Goal: Information Seeking & Learning: Learn about a topic

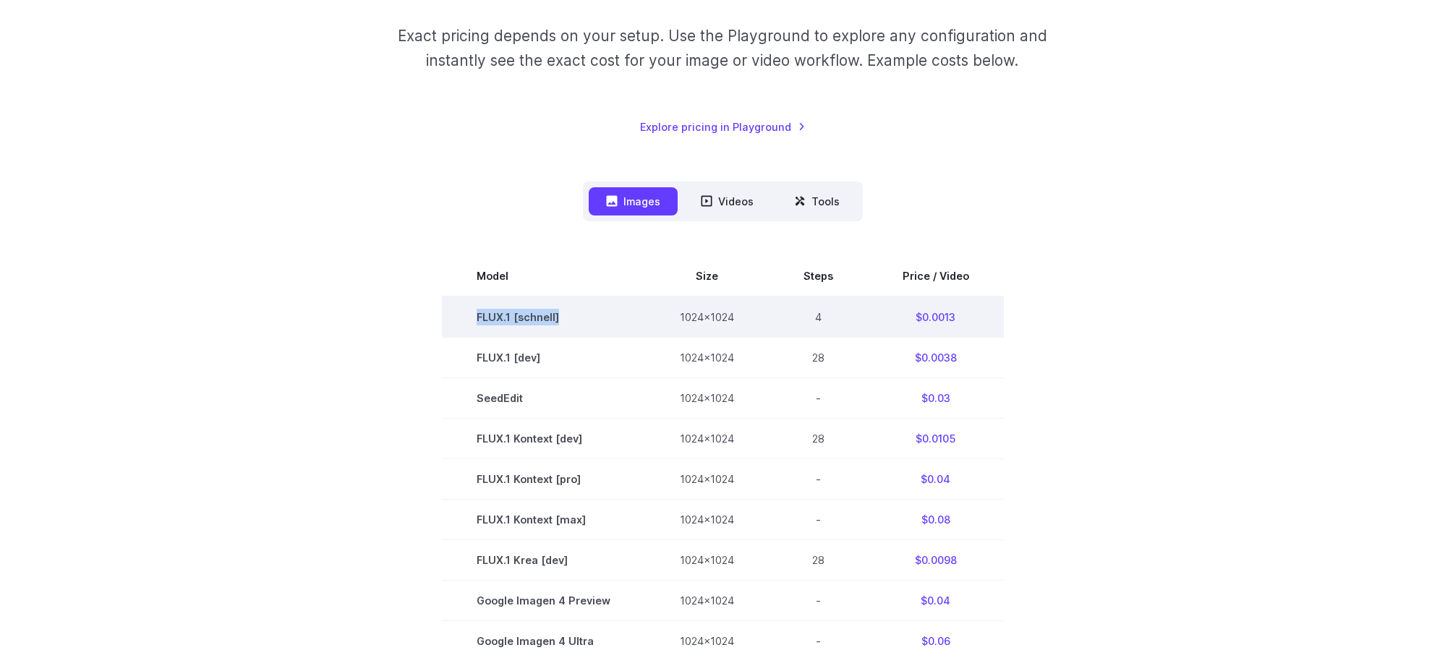
drag, startPoint x: 492, startPoint y: 317, endPoint x: 587, endPoint y: 318, distance: 94.7
click at [587, 318] on td "FLUX.1 [schnell]" at bounding box center [543, 316] width 203 height 41
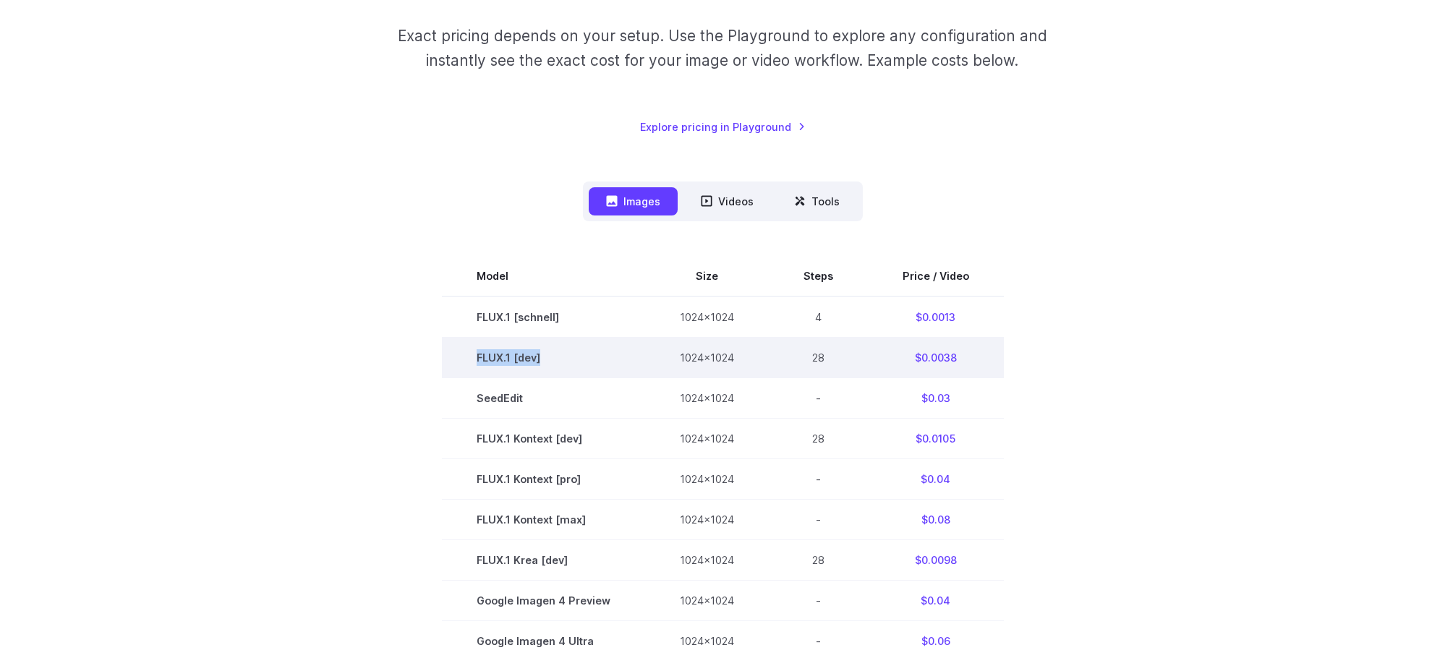
drag, startPoint x: 466, startPoint y: 353, endPoint x: 567, endPoint y: 359, distance: 101.4
click at [567, 359] on td "FLUX.1 [dev]" at bounding box center [543, 358] width 203 height 40
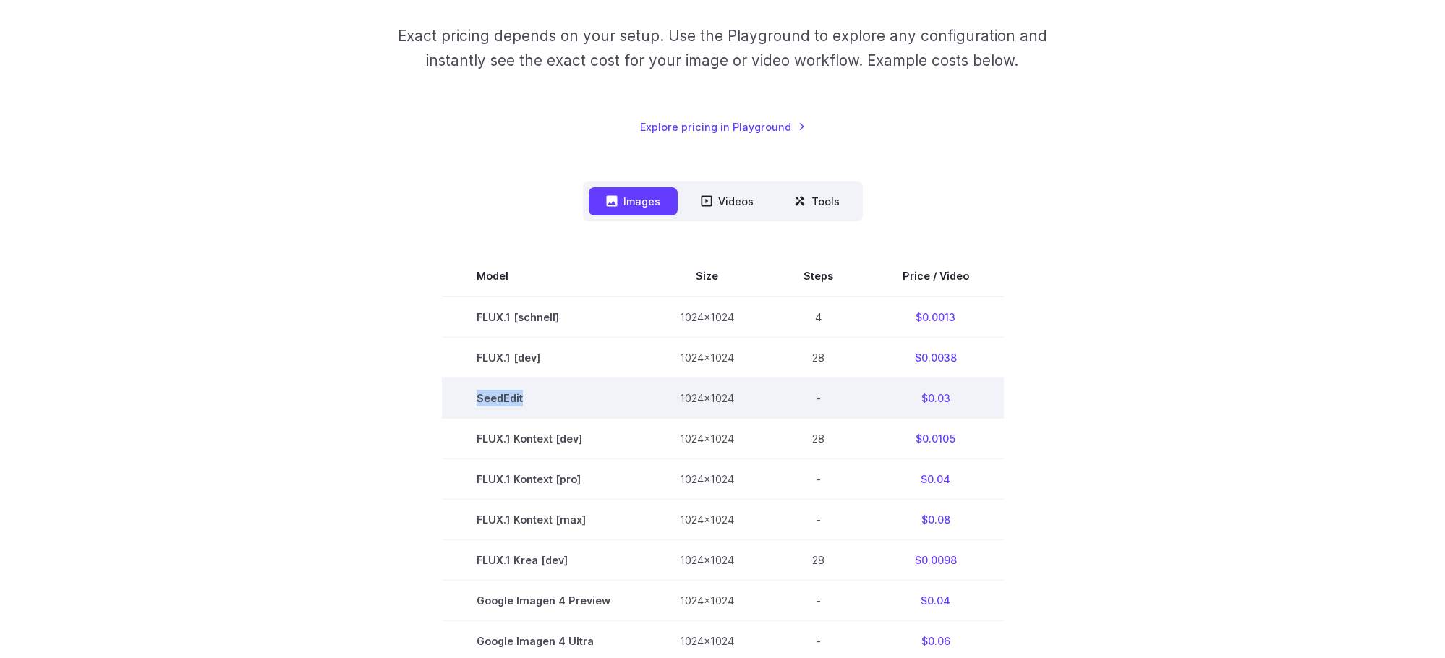
drag, startPoint x: 478, startPoint y: 395, endPoint x: 556, endPoint y: 406, distance: 78.9
click at [556, 406] on td "SeedEdit" at bounding box center [543, 398] width 203 height 40
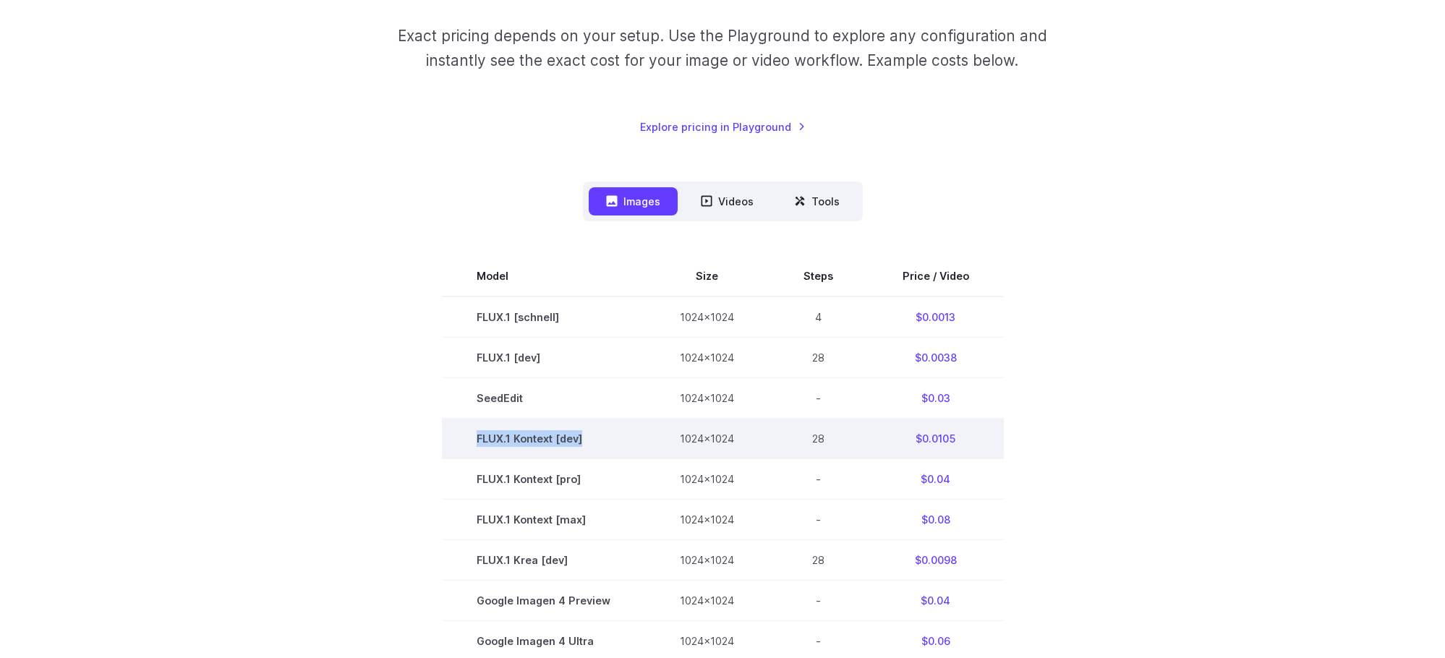
drag, startPoint x: 474, startPoint y: 440, endPoint x: 602, endPoint y: 448, distance: 128.2
click at [602, 448] on td "FLUX.1 Kontext [dev]" at bounding box center [543, 439] width 203 height 40
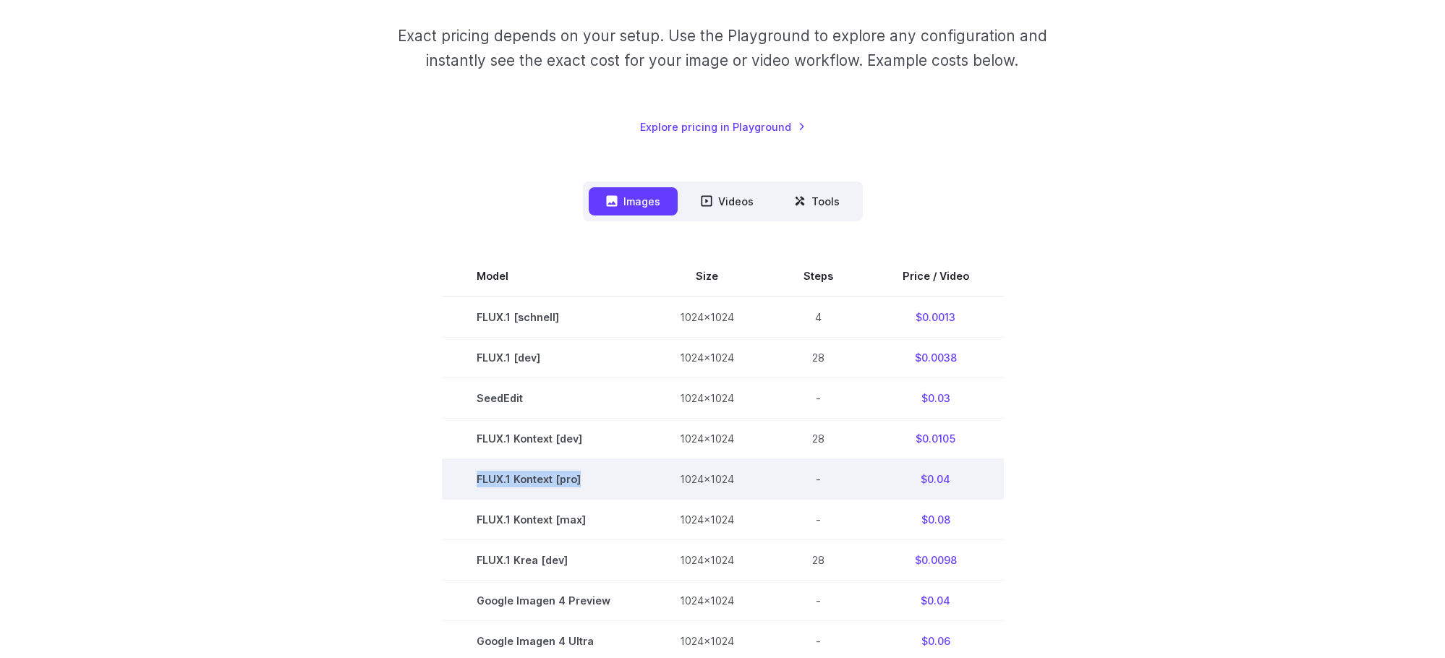
drag, startPoint x: 468, startPoint y: 481, endPoint x: 615, endPoint y: 490, distance: 147.0
click at [615, 490] on td "FLUX.1 Kontext [pro]" at bounding box center [543, 479] width 203 height 40
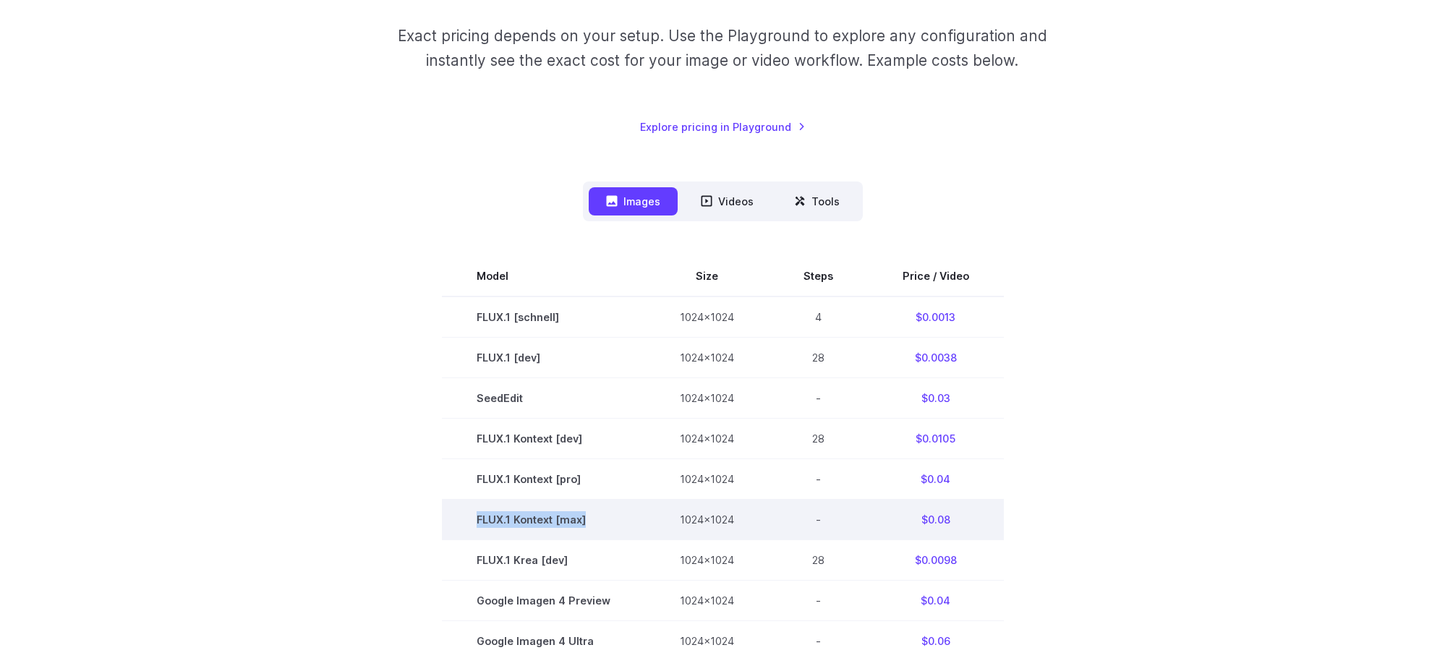
drag, startPoint x: 458, startPoint y: 514, endPoint x: 603, endPoint y: 526, distance: 145.9
click at [603, 526] on td "FLUX.1 Kontext [max]" at bounding box center [543, 520] width 203 height 40
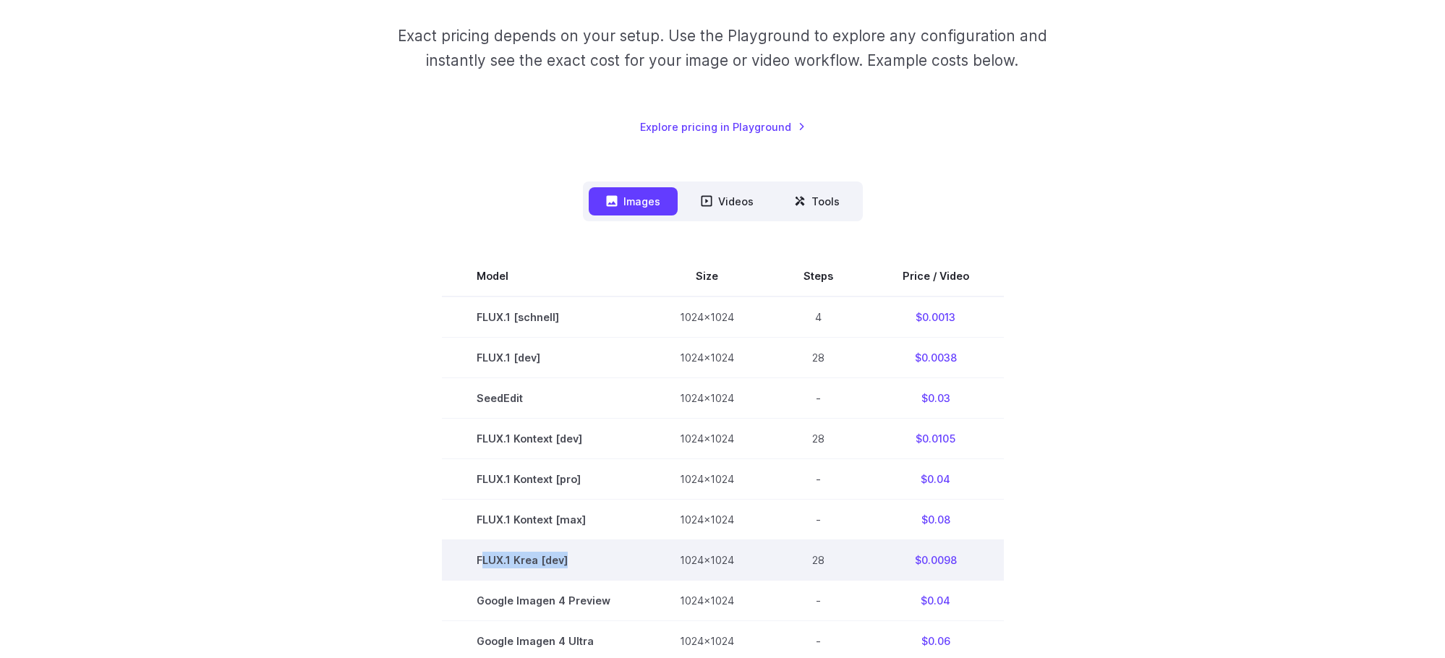
drag, startPoint x: 484, startPoint y: 557, endPoint x: 590, endPoint y: 566, distance: 106.0
click at [590, 566] on td "FLUX.1 Krea [dev]" at bounding box center [543, 560] width 203 height 40
click at [591, 566] on td "FLUX.1 Krea [dev]" at bounding box center [543, 560] width 203 height 40
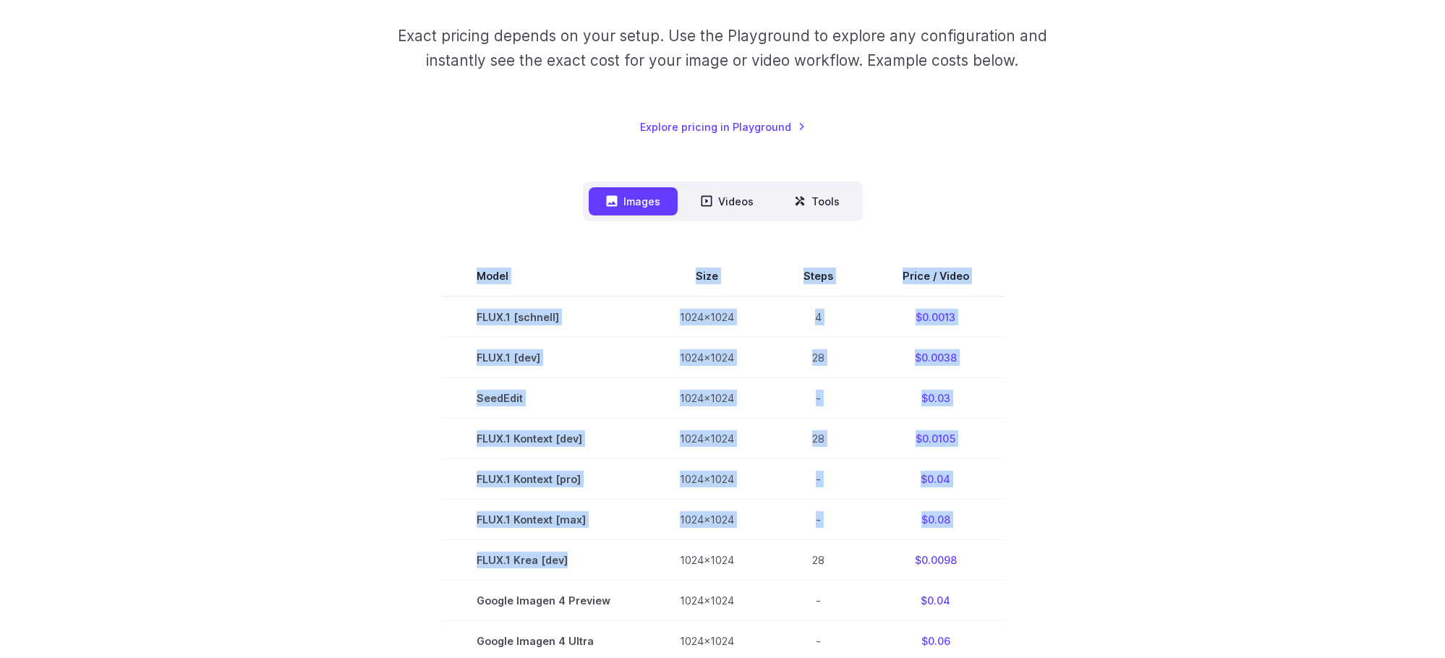
drag, startPoint x: 524, startPoint y: 565, endPoint x: 440, endPoint y: 565, distance: 83.9
click at [440, 565] on section "Model Size Steps Price / Video FLUX.1 [schnell] 1024x1024 4 $0.0013 FLUX.1 [dev…" at bounding box center [722, 600] width 1007 height 689
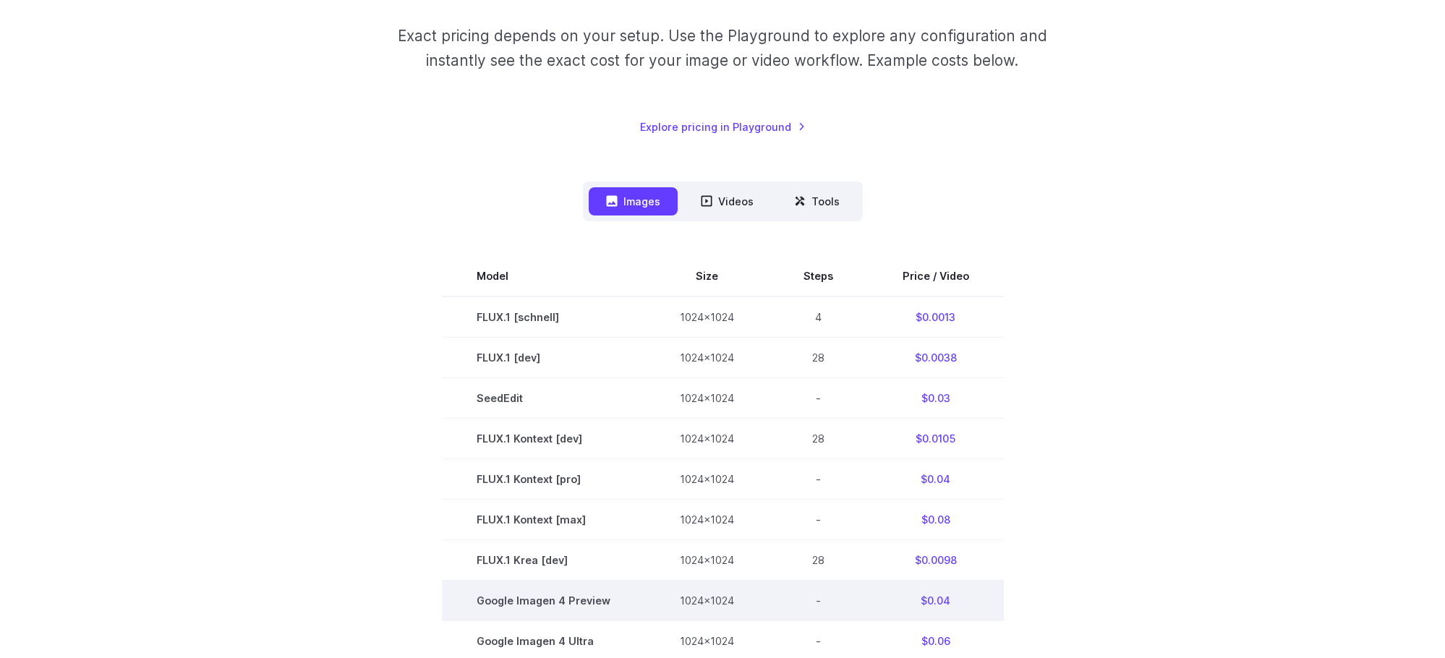
click at [470, 597] on td "Google Imagen 4 Preview" at bounding box center [543, 601] width 203 height 40
drag, startPoint x: 473, startPoint y: 598, endPoint x: 611, endPoint y: 604, distance: 138.3
click at [611, 604] on td "Google Imagen 4 Preview" at bounding box center [543, 601] width 203 height 40
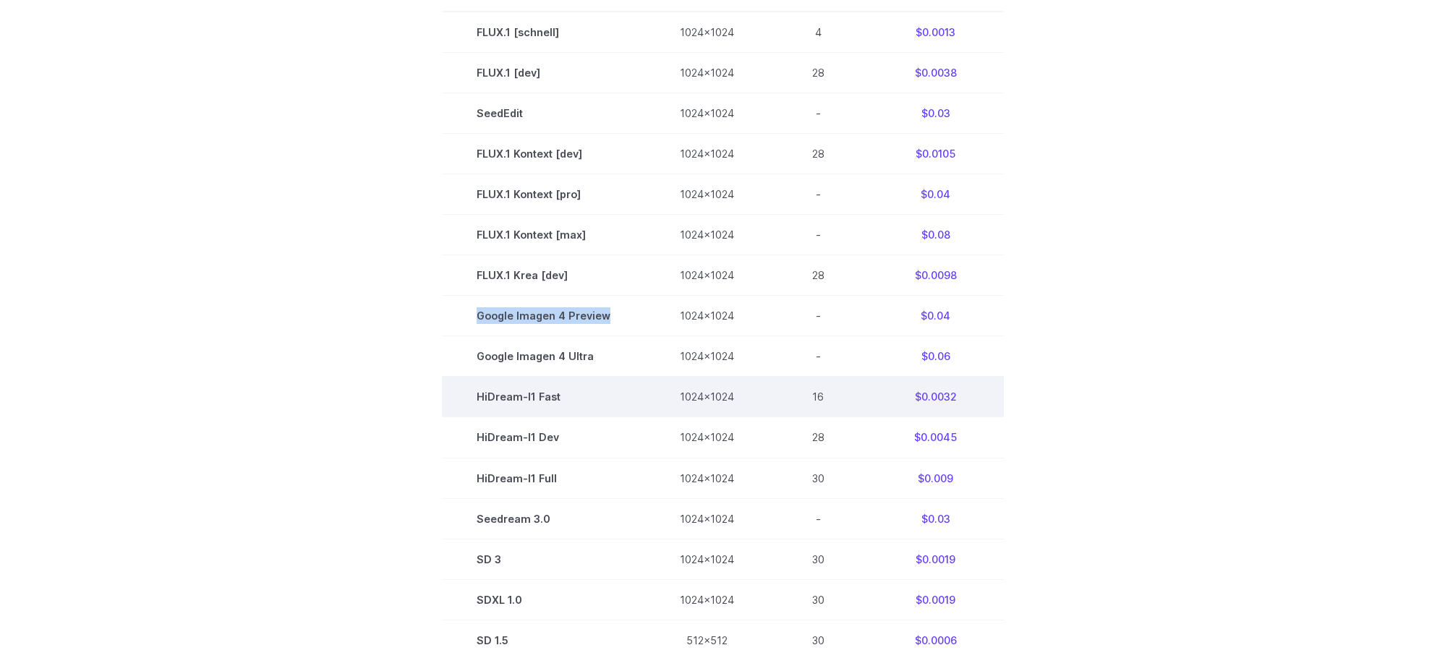
scroll to position [542, 0]
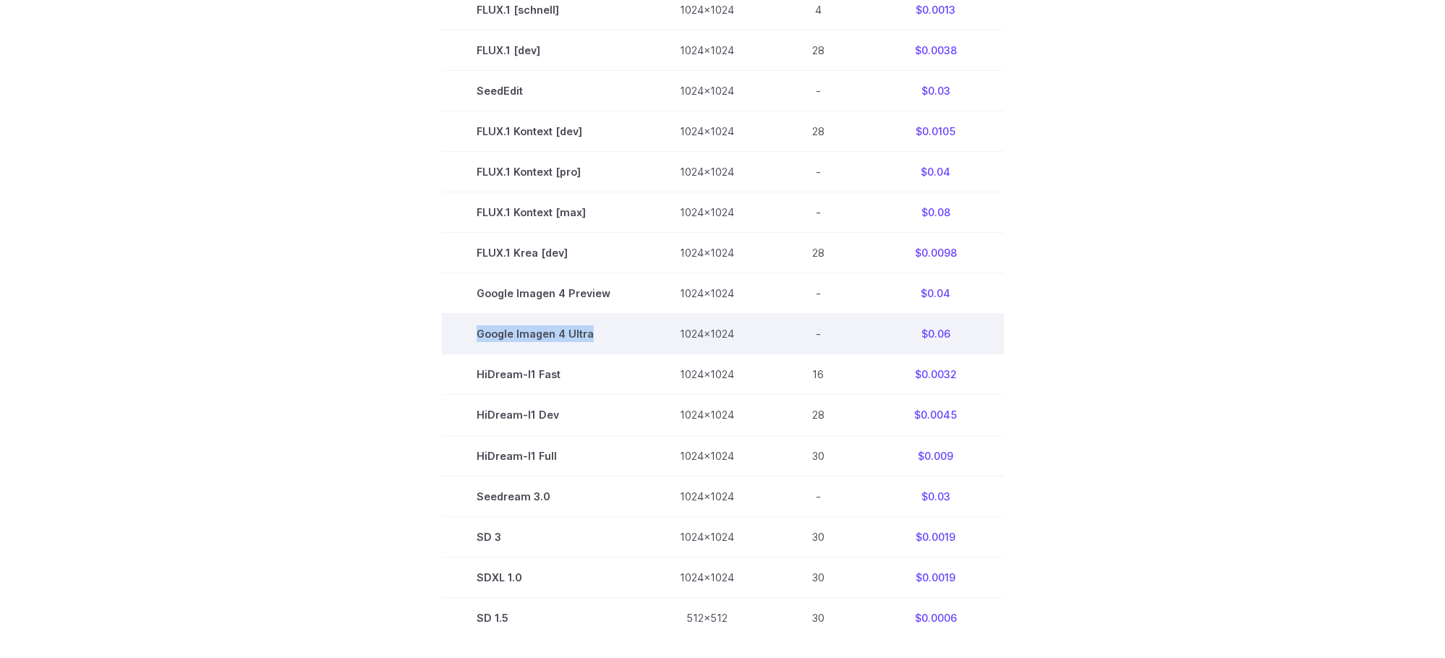
drag, startPoint x: 593, startPoint y: 341, endPoint x: 478, endPoint y: 337, distance: 115.1
click at [478, 337] on td "Google Imagen 4 Ultra" at bounding box center [543, 334] width 203 height 40
click at [471, 338] on td "Google Imagen 4 Ultra" at bounding box center [543, 334] width 203 height 40
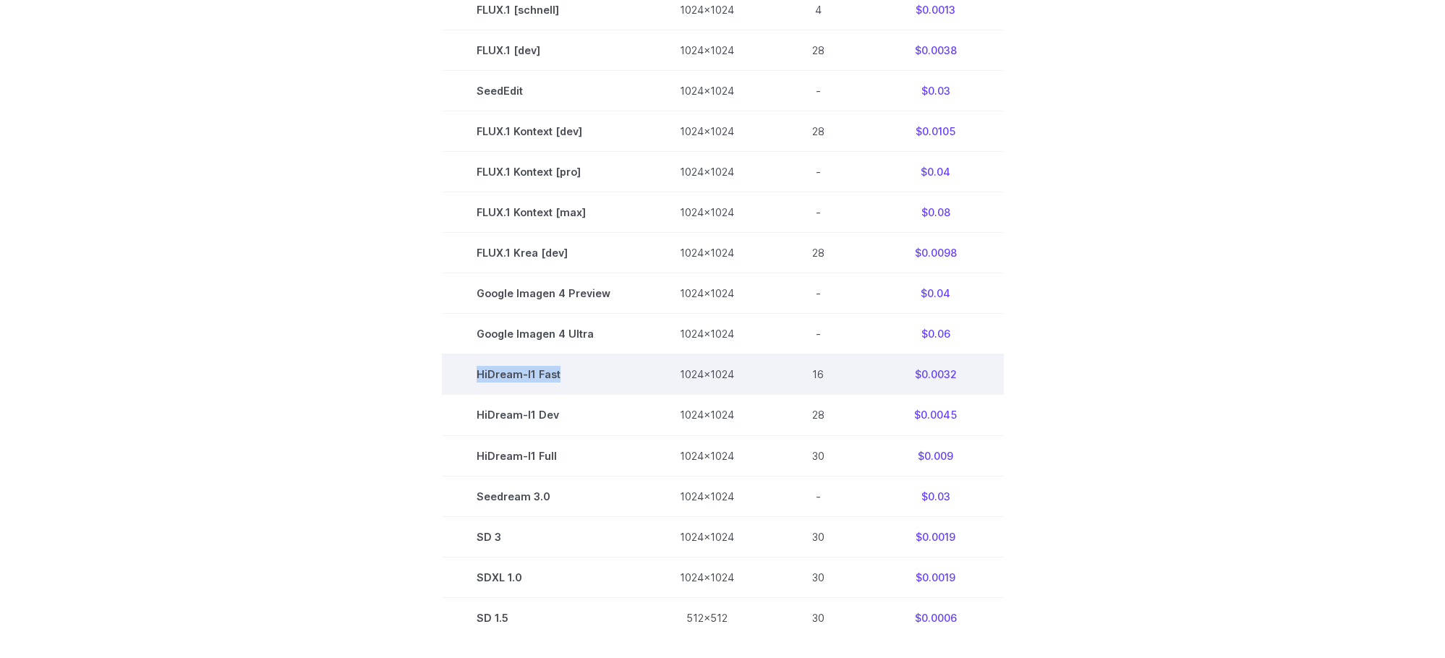
drag, startPoint x: 506, startPoint y: 376, endPoint x: 583, endPoint y: 377, distance: 76.6
click at [583, 377] on td "HiDream-I1 Fast" at bounding box center [543, 374] width 203 height 40
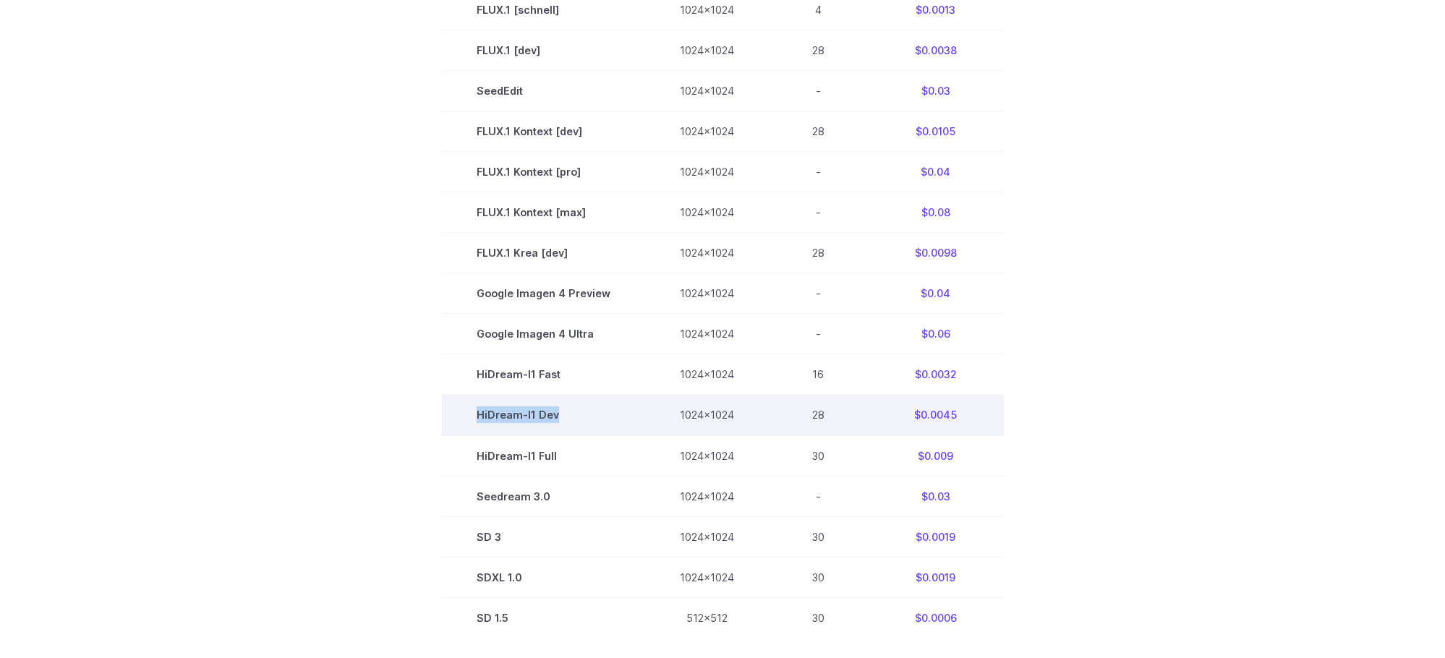
drag, startPoint x: 478, startPoint y: 413, endPoint x: 563, endPoint y: 419, distance: 85.6
click at [563, 419] on td "HiDream-I1 Dev" at bounding box center [543, 415] width 203 height 40
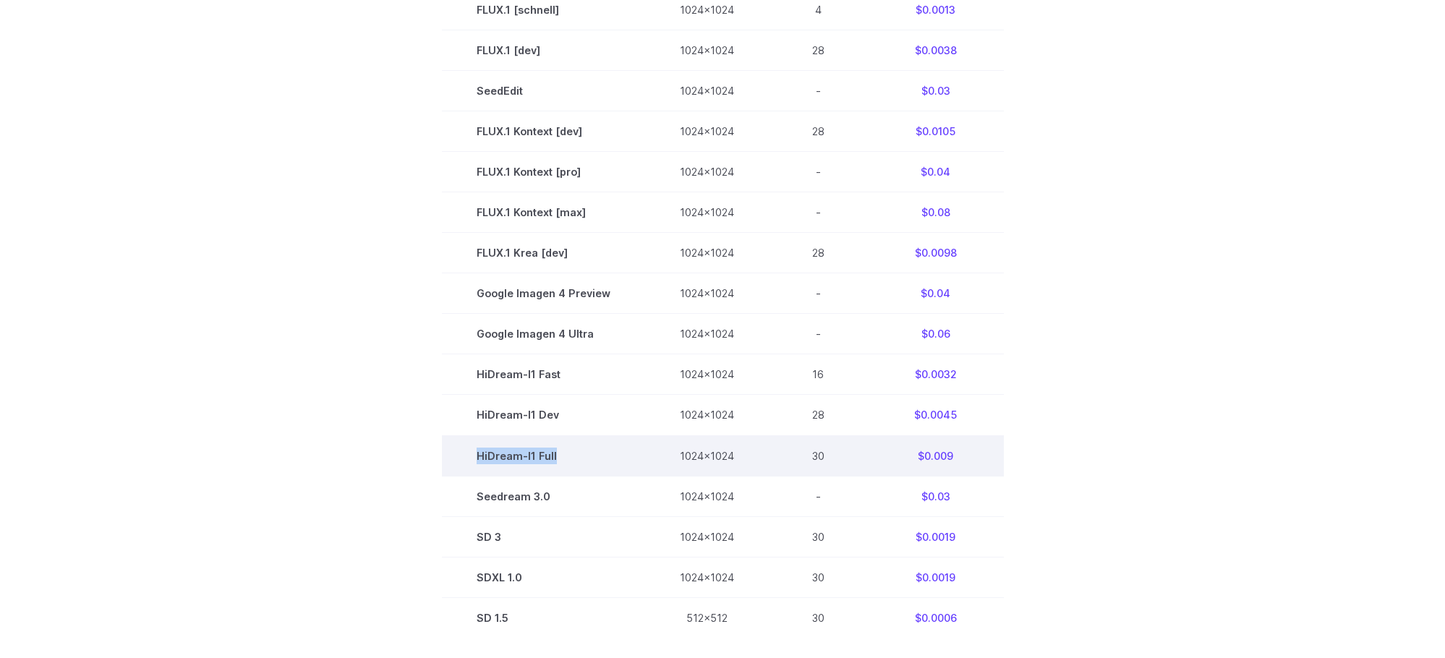
drag, startPoint x: 474, startPoint y: 457, endPoint x: 604, endPoint y: 458, distance: 130.2
click at [604, 458] on td "HiDream-I1 Full" at bounding box center [543, 455] width 203 height 40
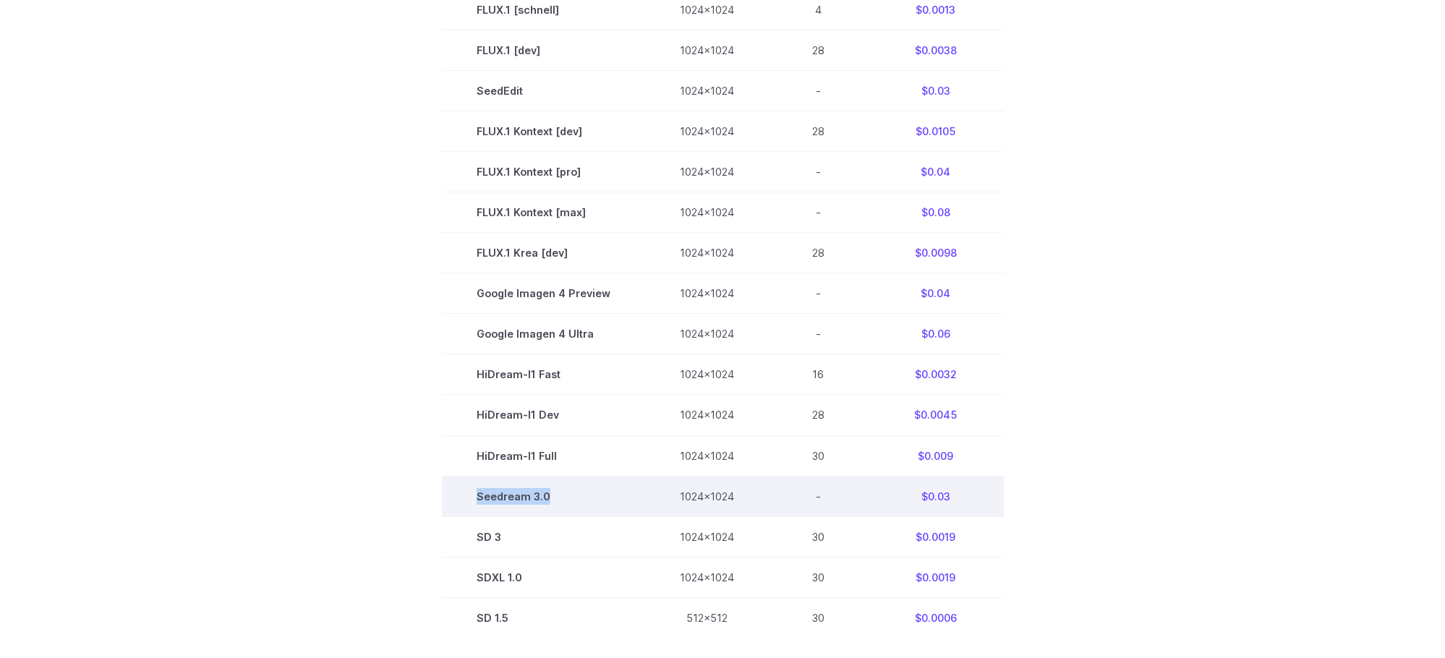
drag, startPoint x: 479, startPoint y: 495, endPoint x: 584, endPoint y: 498, distance: 104.9
click at [584, 498] on td "Seedream 3.0" at bounding box center [543, 496] width 203 height 40
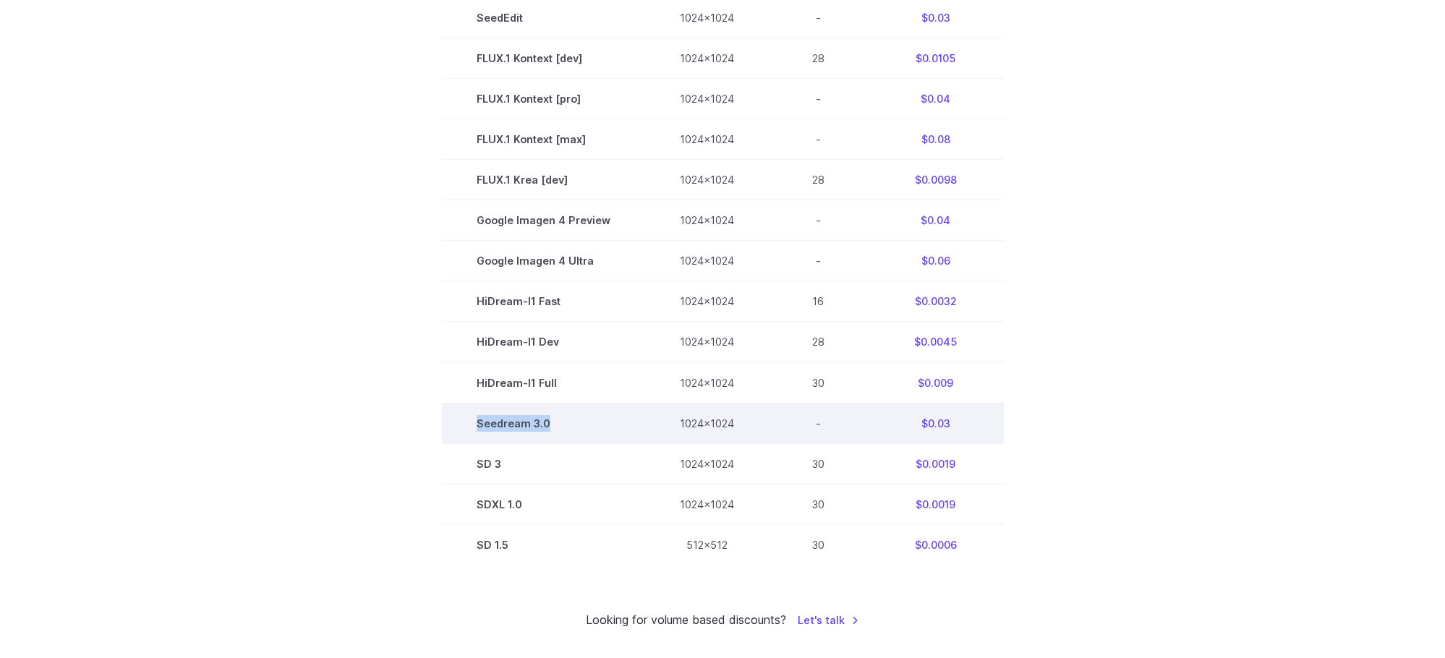
scroll to position [617, 0]
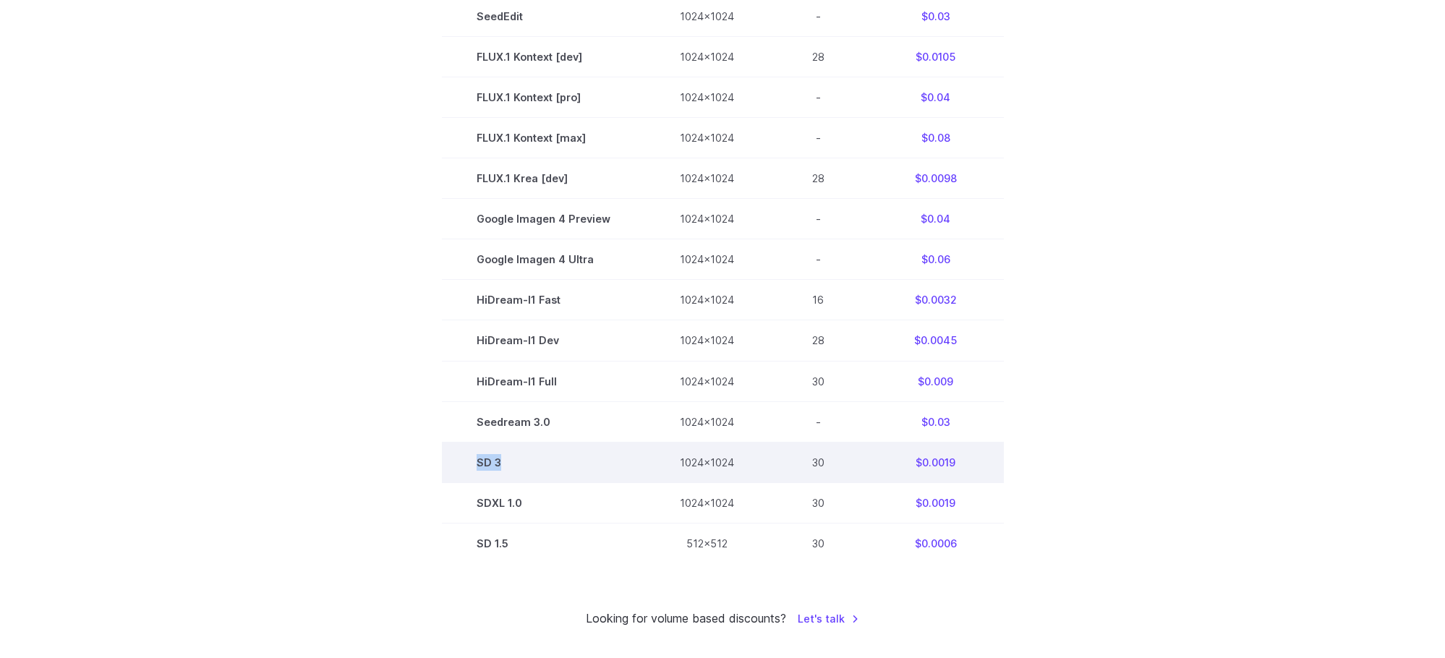
drag, startPoint x: 480, startPoint y: 464, endPoint x: 521, endPoint y: 461, distance: 40.7
click at [521, 461] on td "SD 3" at bounding box center [543, 462] width 203 height 40
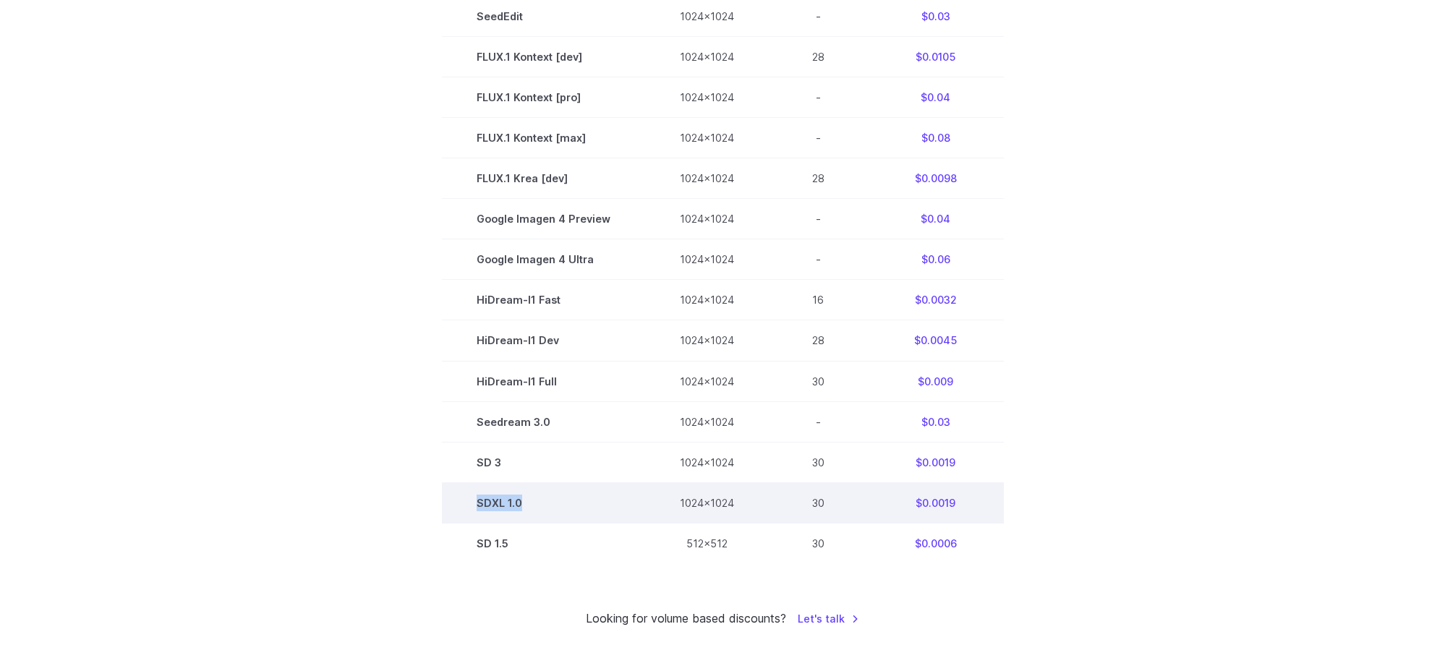
drag, startPoint x: 477, startPoint y: 505, endPoint x: 534, endPoint y: 500, distance: 57.3
click at [534, 500] on td "SDXL 1.0" at bounding box center [543, 502] width 203 height 40
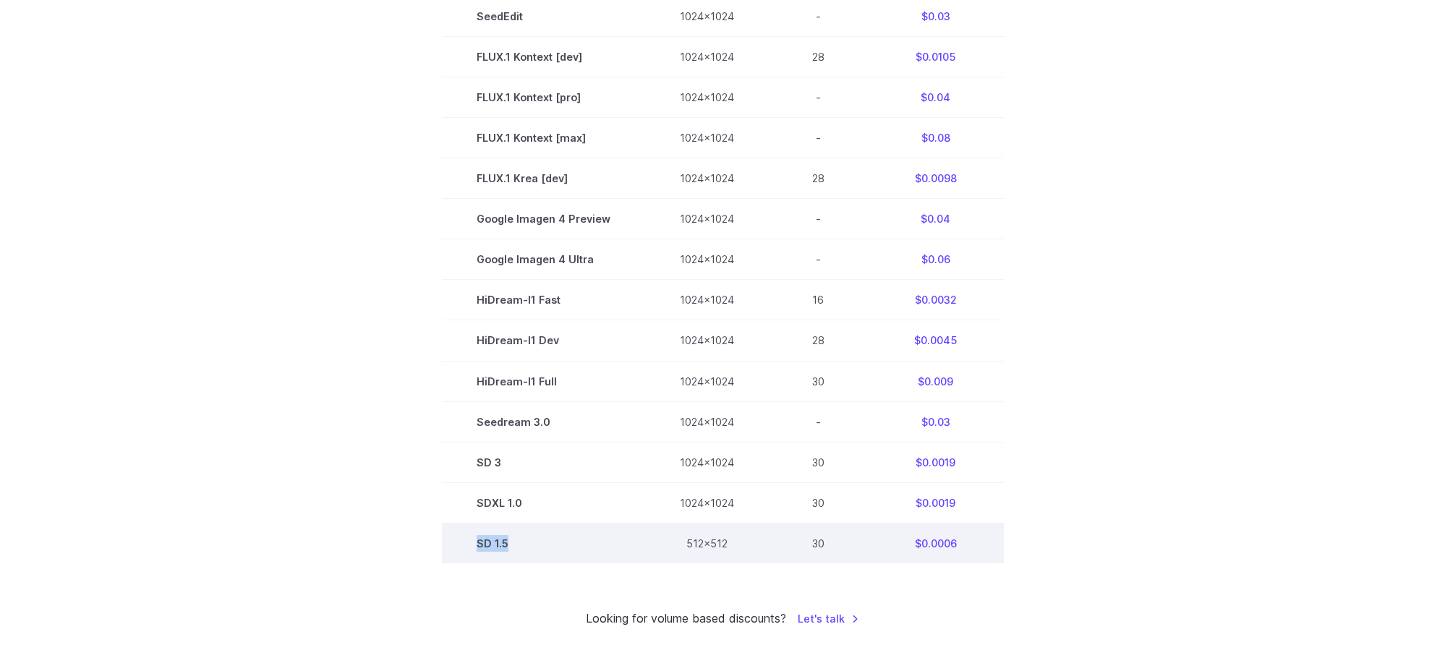
drag, startPoint x: 482, startPoint y: 545, endPoint x: 542, endPoint y: 548, distance: 60.8
click at [542, 548] on td "SD 1.5" at bounding box center [543, 543] width 203 height 40
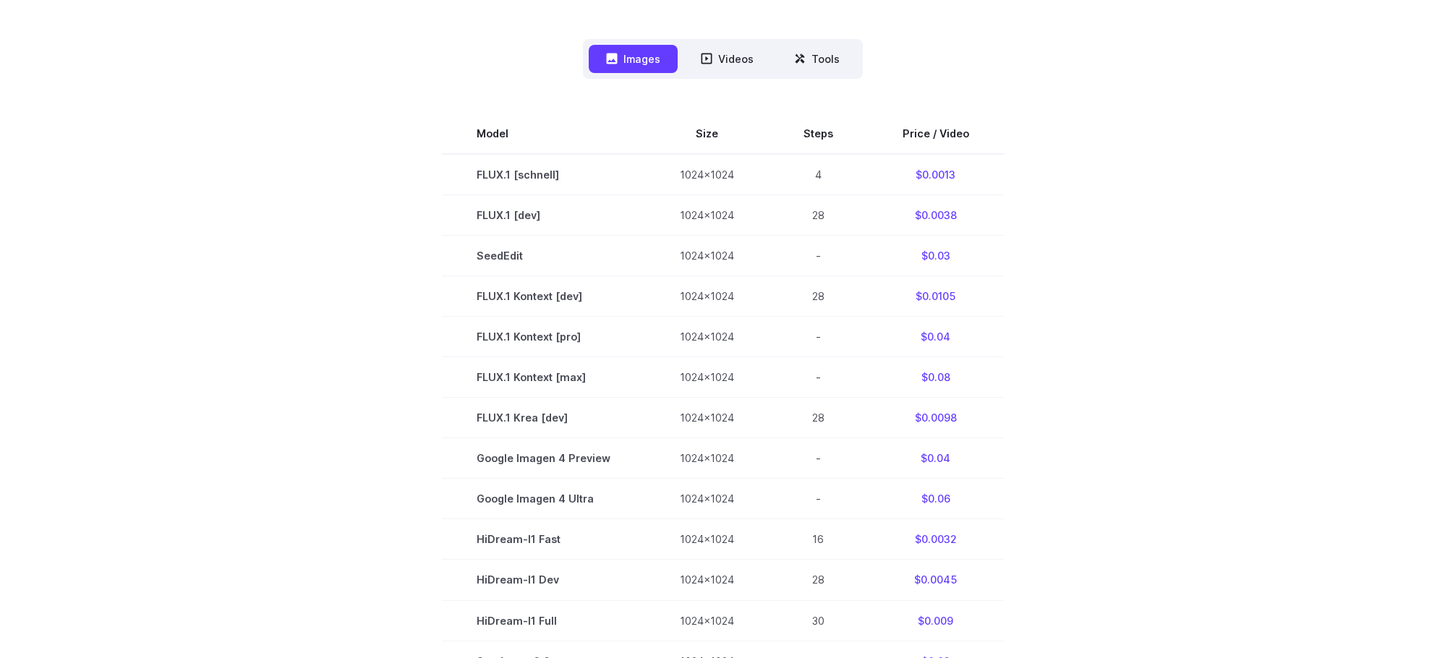
scroll to position [0, 0]
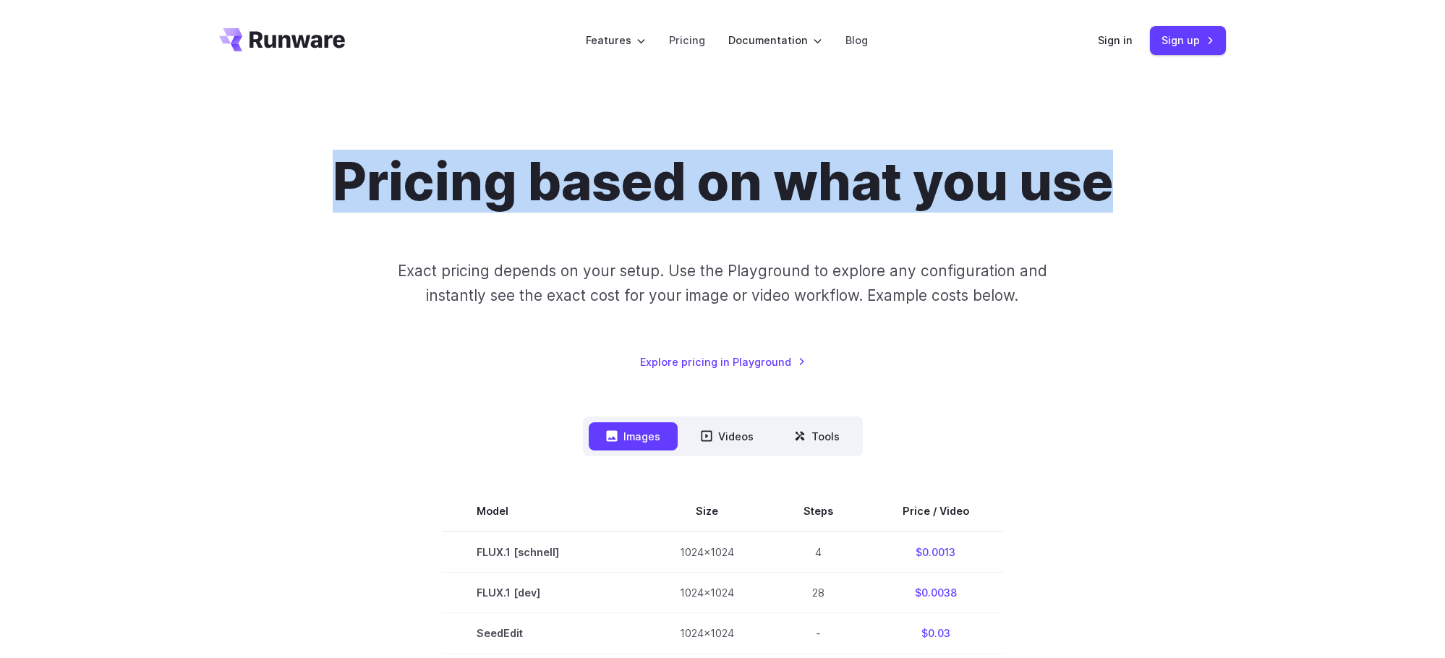
drag, startPoint x: 351, startPoint y: 176, endPoint x: 1216, endPoint y: 175, distance: 864.8
click at [1216, 175] on div "Pricing based on what you use Exact pricing depends on your setup. Use the Play…" at bounding box center [722, 260] width 1007 height 220
click at [1072, 183] on h1 "Pricing based on what you use" at bounding box center [723, 181] width 780 height 62
drag, startPoint x: 1098, startPoint y: 184, endPoint x: 339, endPoint y: 176, distance: 758.5
click at [339, 176] on h1 "Pricing based on what you use" at bounding box center [723, 181] width 780 height 62
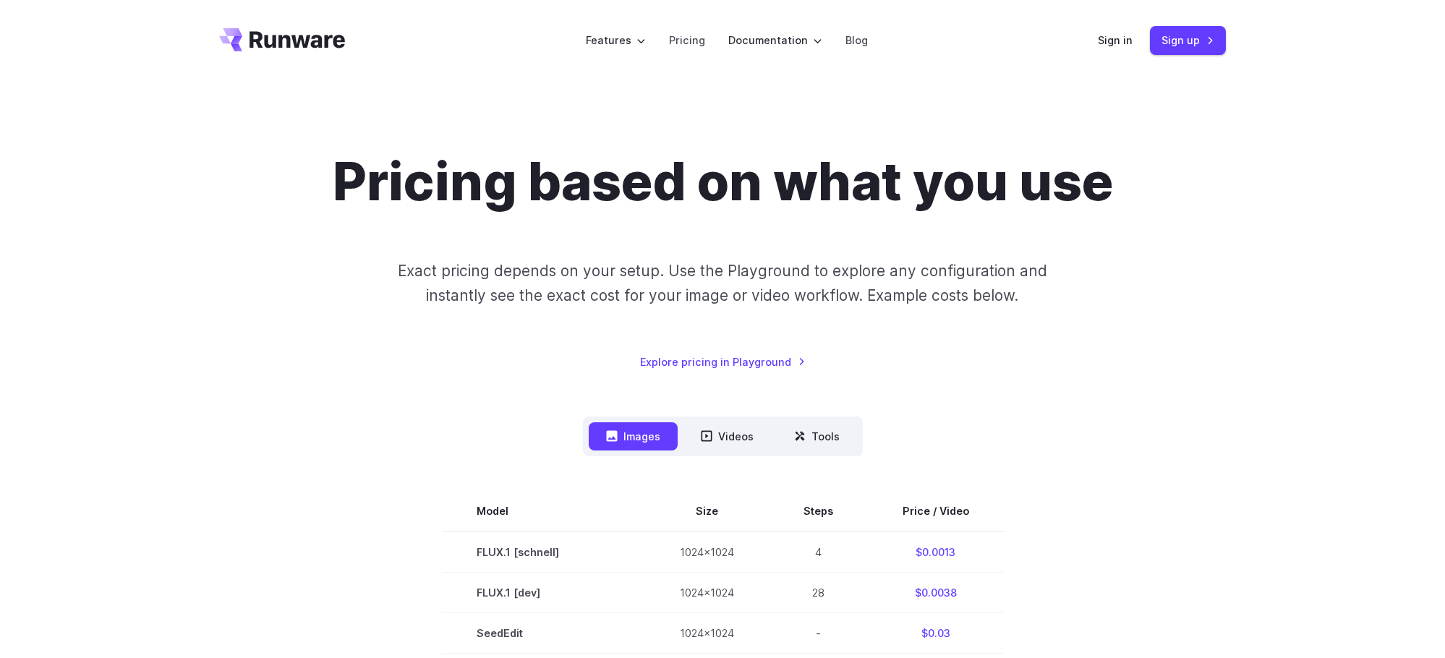
click at [335, 175] on h1 "Pricing based on what you use" at bounding box center [723, 181] width 780 height 62
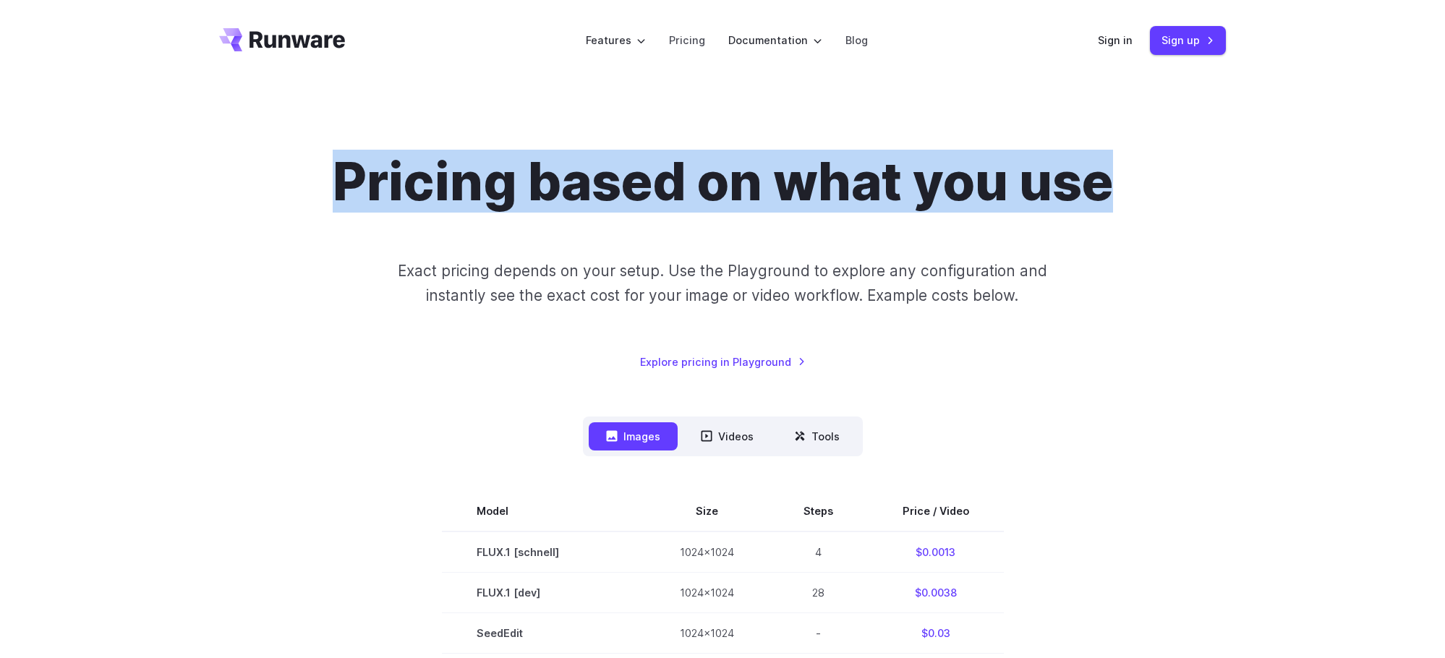
drag, startPoint x: 334, startPoint y: 175, endPoint x: 1130, endPoint y: 192, distance: 796.3
click at [1130, 192] on div "Pricing based on what you use Exact pricing depends on your setup. Use the Play…" at bounding box center [722, 260] width 1007 height 220
click at [1134, 189] on div "Pricing based on what you use Exact pricing depends on your setup. Use the Play…" at bounding box center [722, 260] width 1007 height 220
drag, startPoint x: 1135, startPoint y: 181, endPoint x: 349, endPoint y: 173, distance: 786.0
click at [349, 173] on div "Pricing based on what you use Exact pricing depends on your setup. Use the Play…" at bounding box center [722, 260] width 1007 height 220
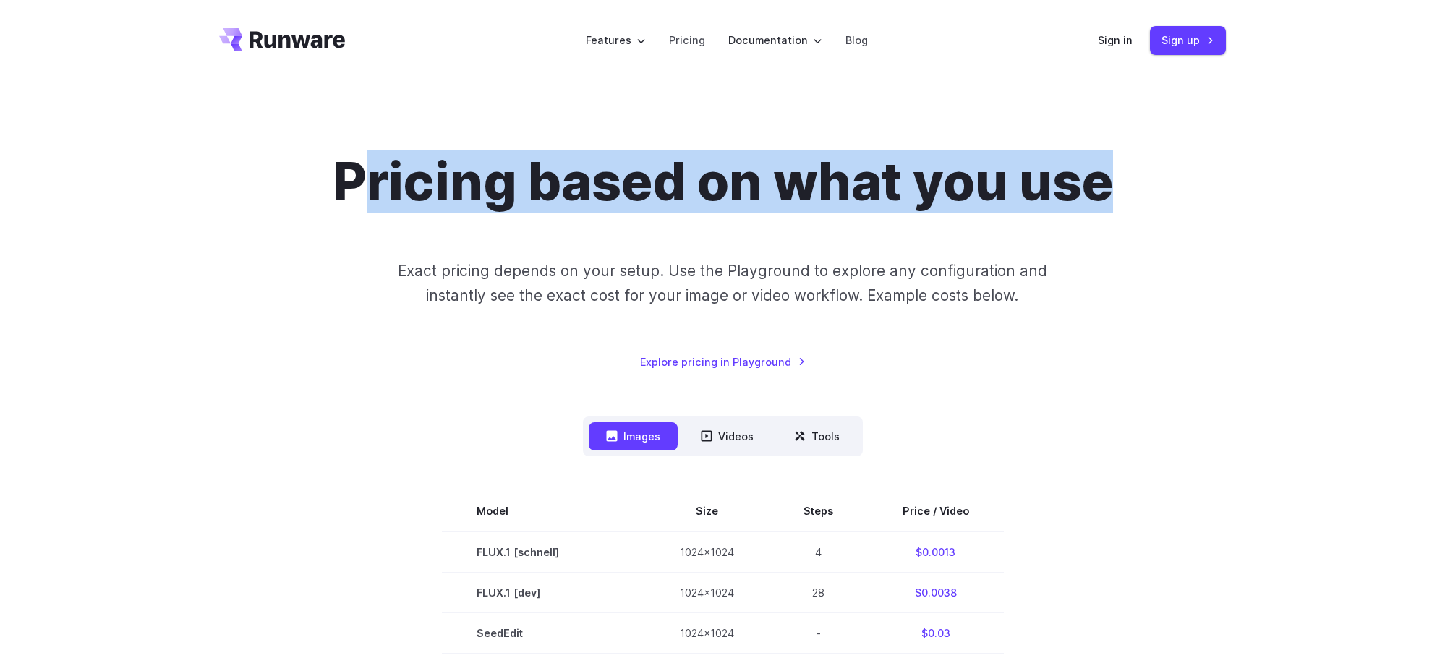
click at [348, 173] on h1 "Pricing based on what you use" at bounding box center [723, 181] width 780 height 62
drag, startPoint x: 322, startPoint y: 174, endPoint x: 1141, endPoint y: 182, distance: 818.6
click at [1141, 182] on div "Pricing based on what you use Exact pricing depends on your setup. Use the Play…" at bounding box center [722, 260] width 1007 height 220
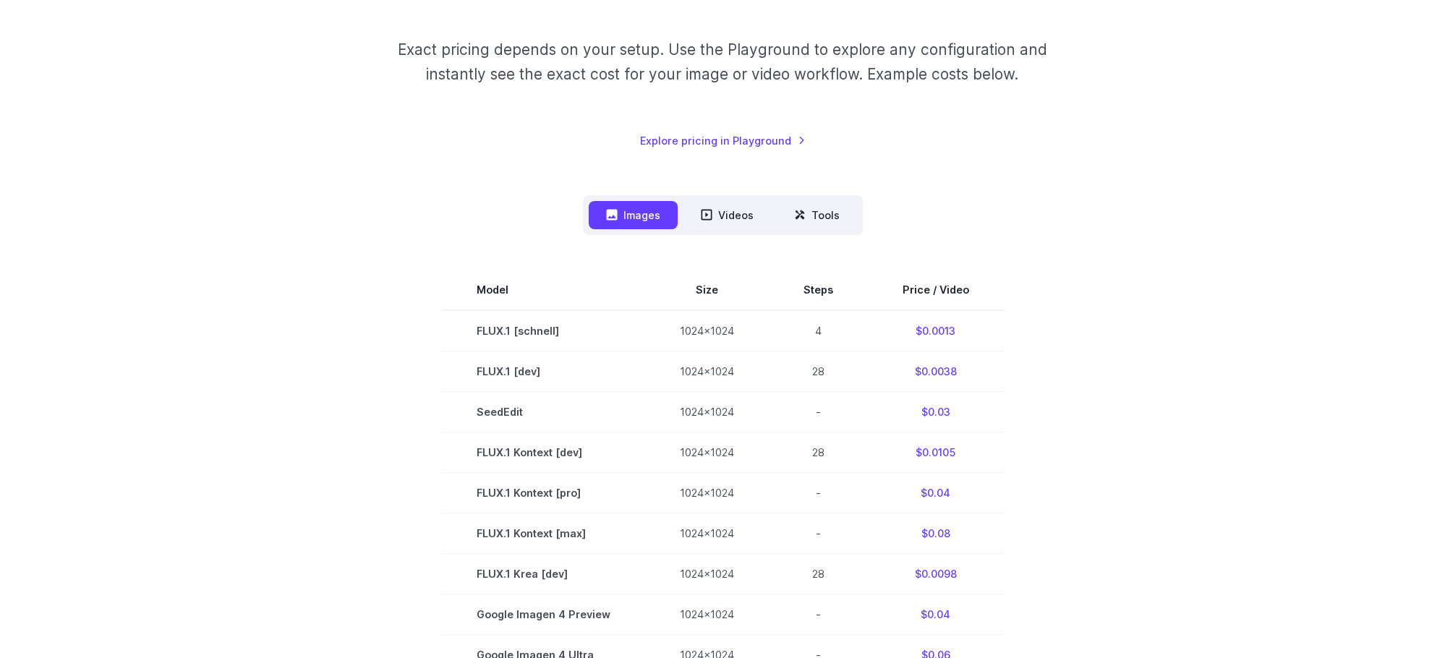
scroll to position [248, 0]
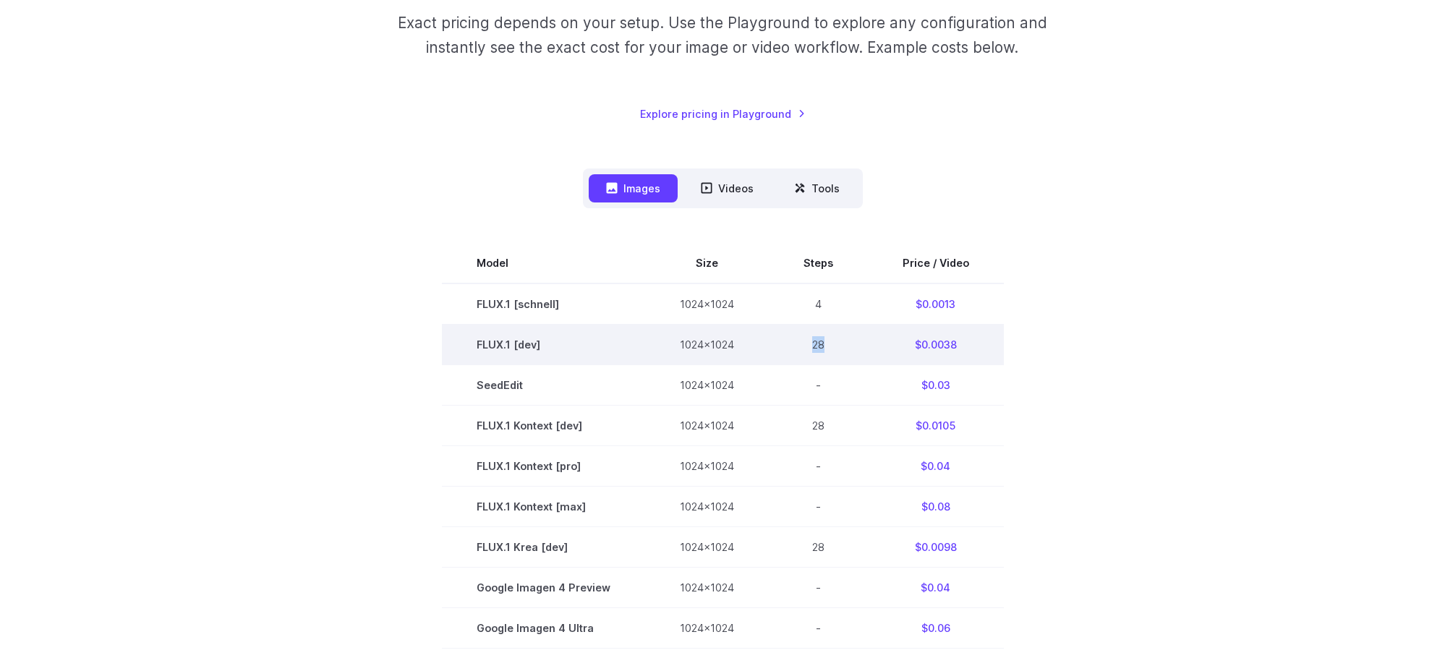
drag, startPoint x: 798, startPoint y: 341, endPoint x: 860, endPoint y: 342, distance: 61.5
click at [860, 342] on td "28" at bounding box center [818, 345] width 99 height 40
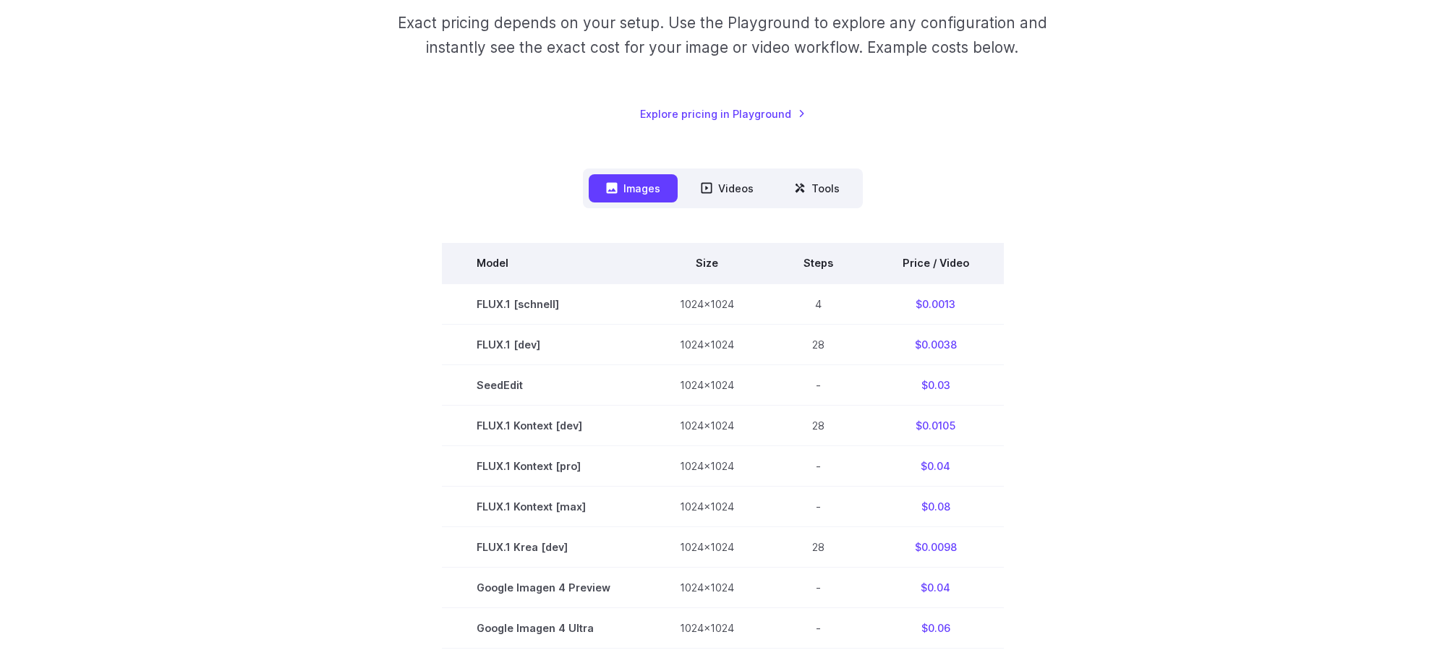
click at [739, 251] on th "Size" at bounding box center [707, 263] width 124 height 40
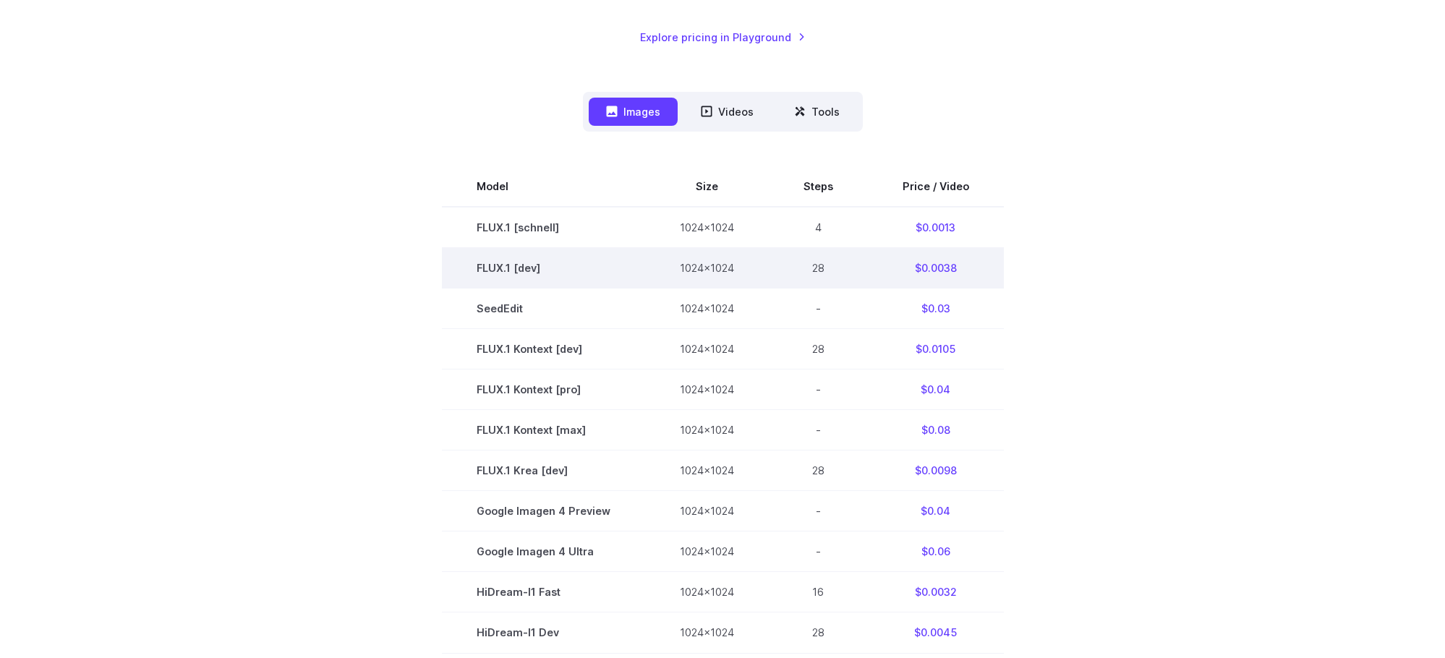
scroll to position [325, 0]
